Goal: Communication & Community: Participate in discussion

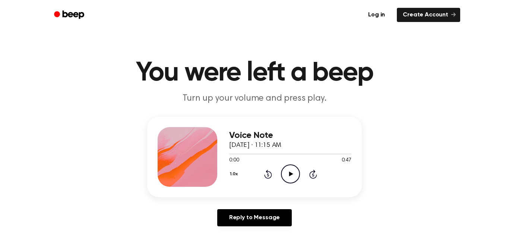
click at [284, 175] on icon "Play Audio" at bounding box center [290, 173] width 19 height 19
click at [267, 174] on icon "Rewind 5 seconds" at bounding box center [268, 174] width 8 height 10
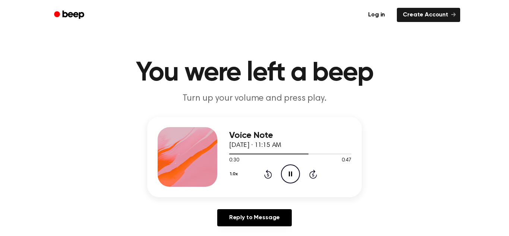
click at [267, 174] on icon "Rewind 5 seconds" at bounding box center [268, 174] width 8 height 10
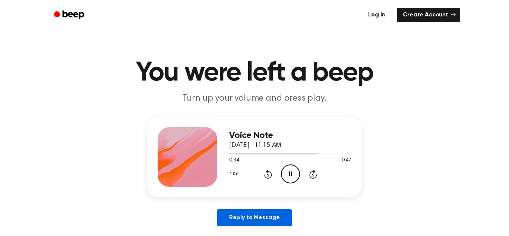
click at [282, 217] on link "Reply to Message" at bounding box center [254, 217] width 74 height 17
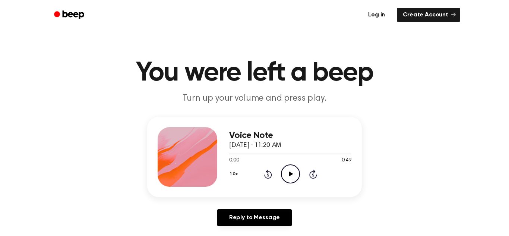
click at [286, 177] on icon "Play Audio" at bounding box center [290, 173] width 19 height 19
click at [268, 177] on icon "Rewind 5 seconds" at bounding box center [268, 174] width 8 height 10
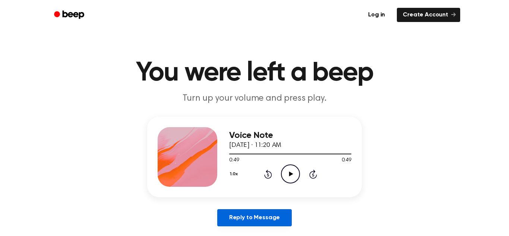
click at [254, 216] on link "Reply to Message" at bounding box center [254, 217] width 74 height 17
